Goal: Use online tool/utility: Utilize a website feature to perform a specific function

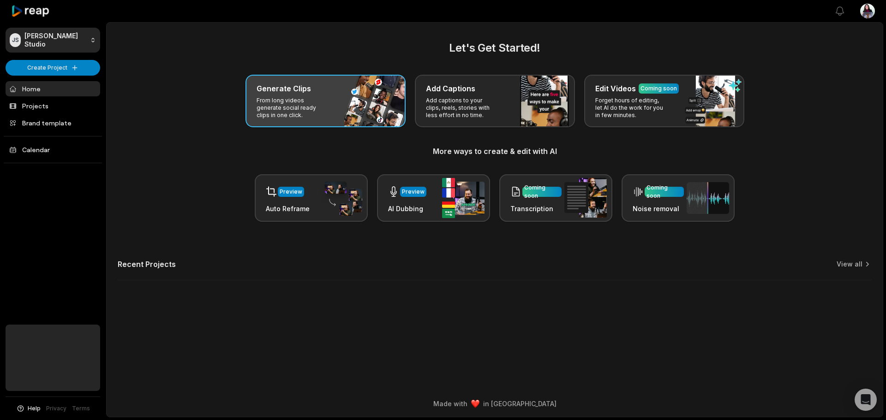
click at [298, 93] on h3 "Generate Clips" at bounding box center [284, 88] width 54 height 11
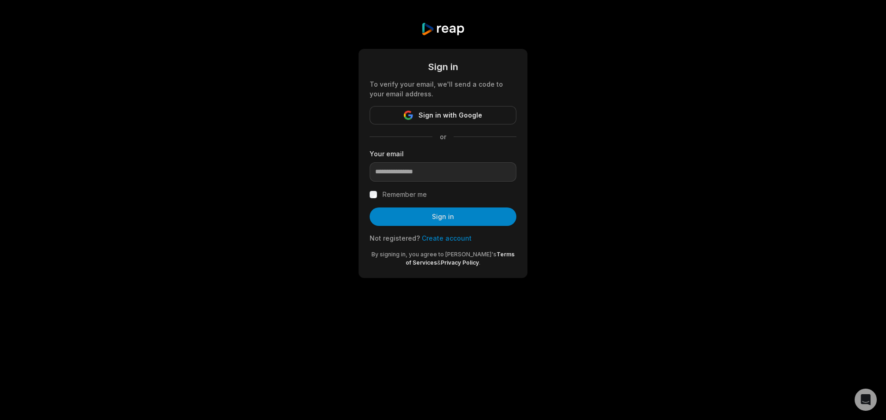
click at [437, 183] on form "Sign in To verify your email, we'll send a code to your email address. Sign in …" at bounding box center [443, 163] width 147 height 207
click at [438, 177] on input "email" at bounding box center [443, 171] width 147 height 19
click at [444, 106] on form "Sign in To verify your email, we'll send a code to your email address. Sign in …" at bounding box center [443, 163] width 147 height 207
click at [446, 115] on span "Sign in with Google" at bounding box center [451, 115] width 64 height 11
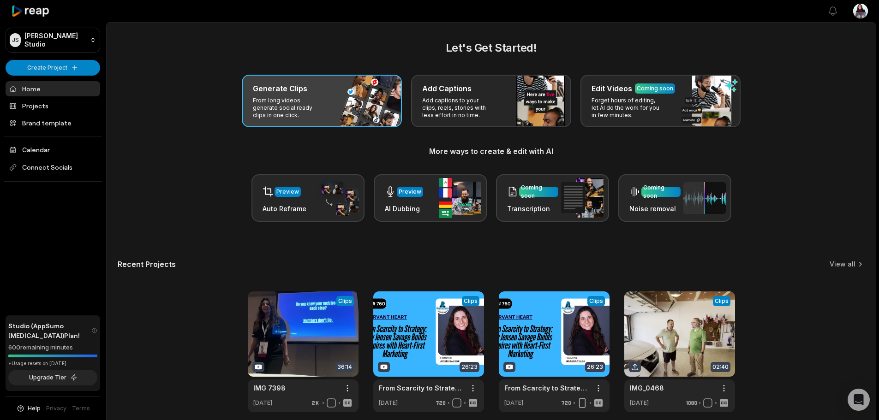
click at [330, 112] on div "Generate Clips From long videos generate social ready clips in one click." at bounding box center [322, 101] width 160 height 53
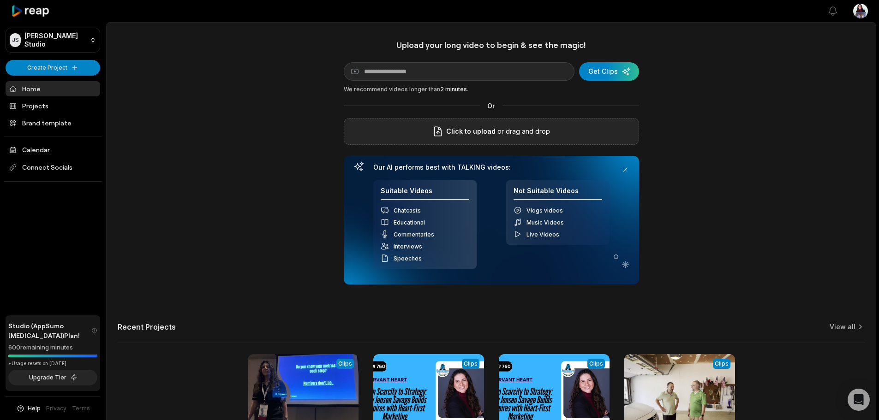
click at [453, 122] on div "Click to upload or drag and drop" at bounding box center [491, 131] width 295 height 27
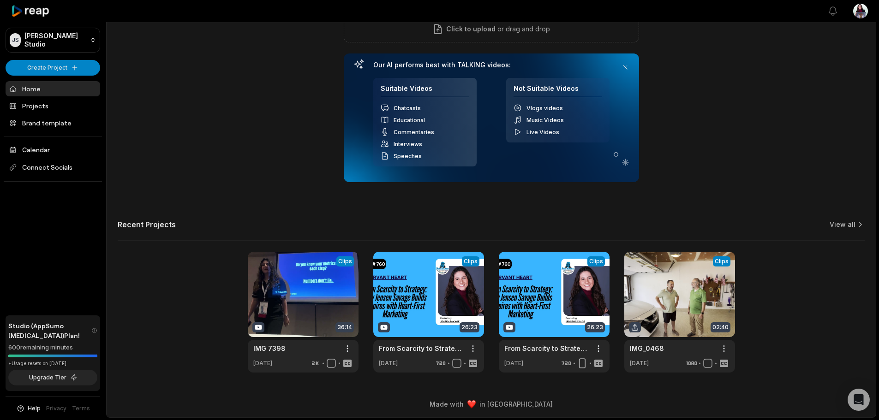
scroll to position [103, 0]
